Goal: Find specific page/section: Find specific page/section

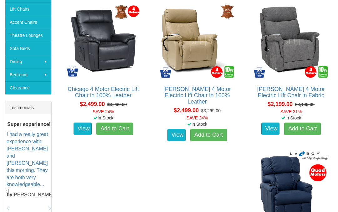
scroll to position [171, 0]
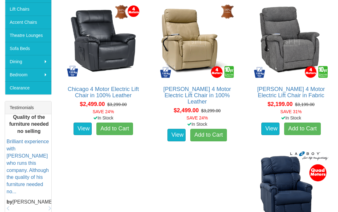
click at [20, 24] on link "Accent Chairs" at bounding box center [28, 22] width 46 height 13
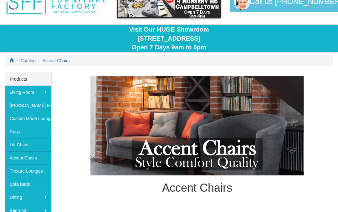
scroll to position [35, 0]
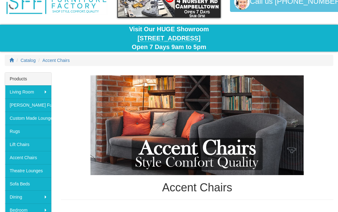
click at [16, 147] on link "Lift Chairs" at bounding box center [28, 145] width 46 height 13
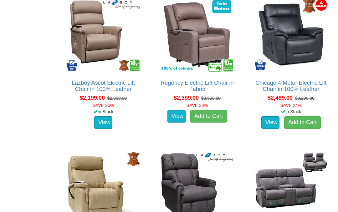
scroll to position [1008, 0]
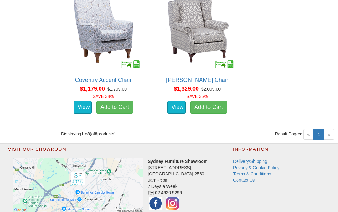
scroll to position [647, 0]
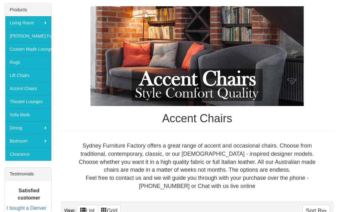
scroll to position [104, 0]
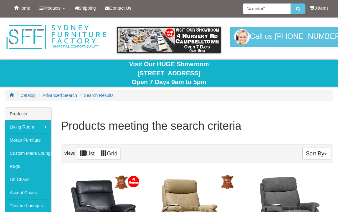
scroll to position [212, 0]
